Goal: Transaction & Acquisition: Purchase product/service

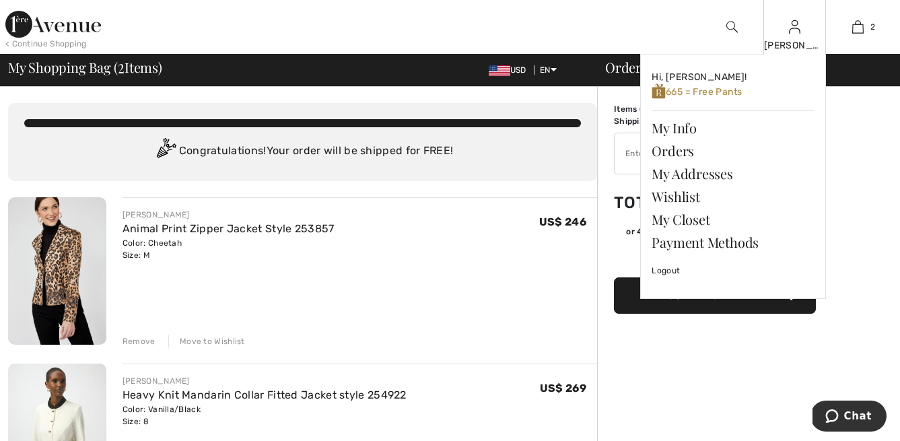
click at [795, 36] on div "[PERSON_NAME] Hi, [PERSON_NAME]! 665 = Free Pants My Info Orders My Addresses W…" at bounding box center [794, 27] width 63 height 54
click at [740, 87] on span "665 = Free Pants" at bounding box center [697, 91] width 90 height 11
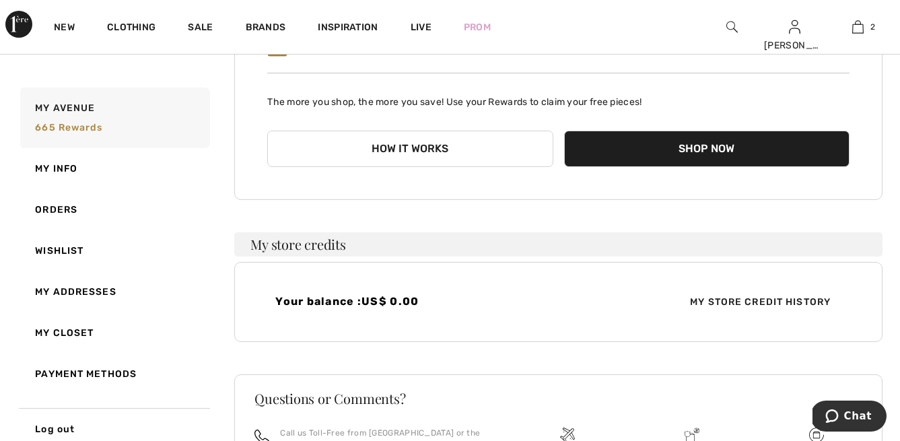
scroll to position [175, 0]
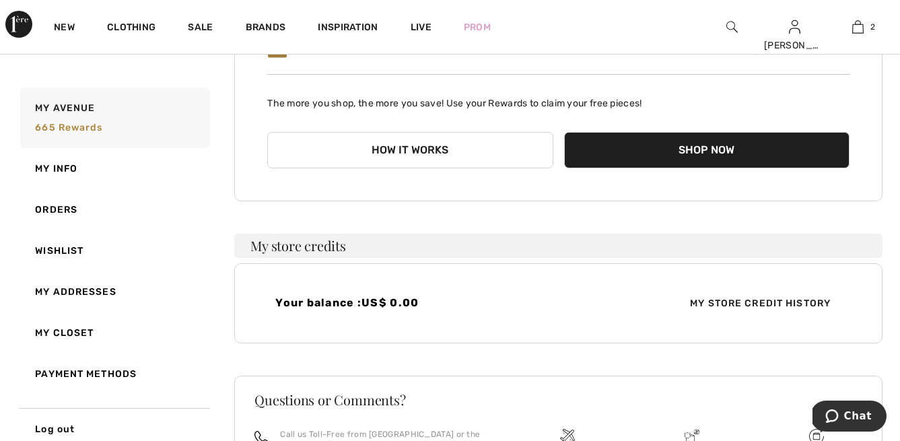
click at [711, 145] on button "Shop Now" at bounding box center [706, 150] width 285 height 36
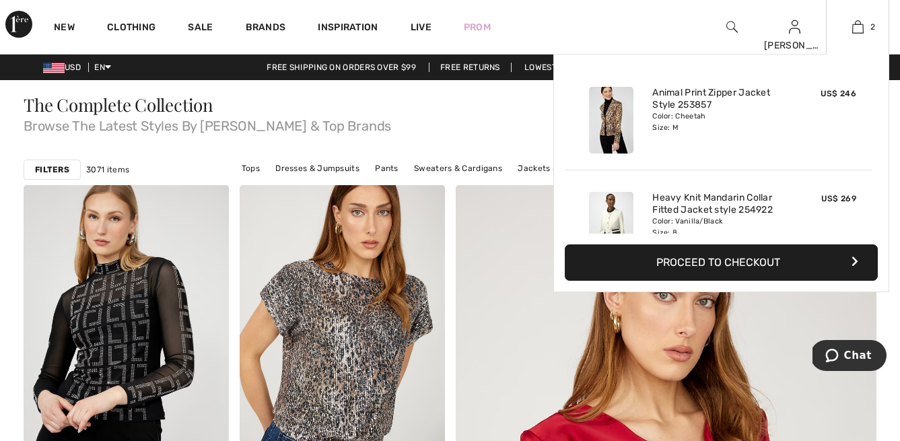
click at [723, 259] on button "Proceed to Checkout" at bounding box center [721, 262] width 313 height 36
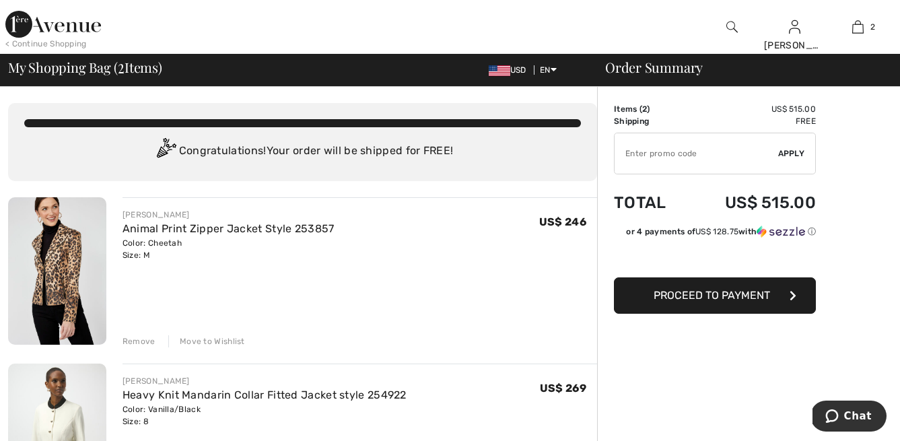
click at [650, 158] on input "TEXT" at bounding box center [697, 153] width 164 height 40
click at [794, 151] on span "Apply" at bounding box center [791, 153] width 27 height 12
